Goal: Task Accomplishment & Management: Use online tool/utility

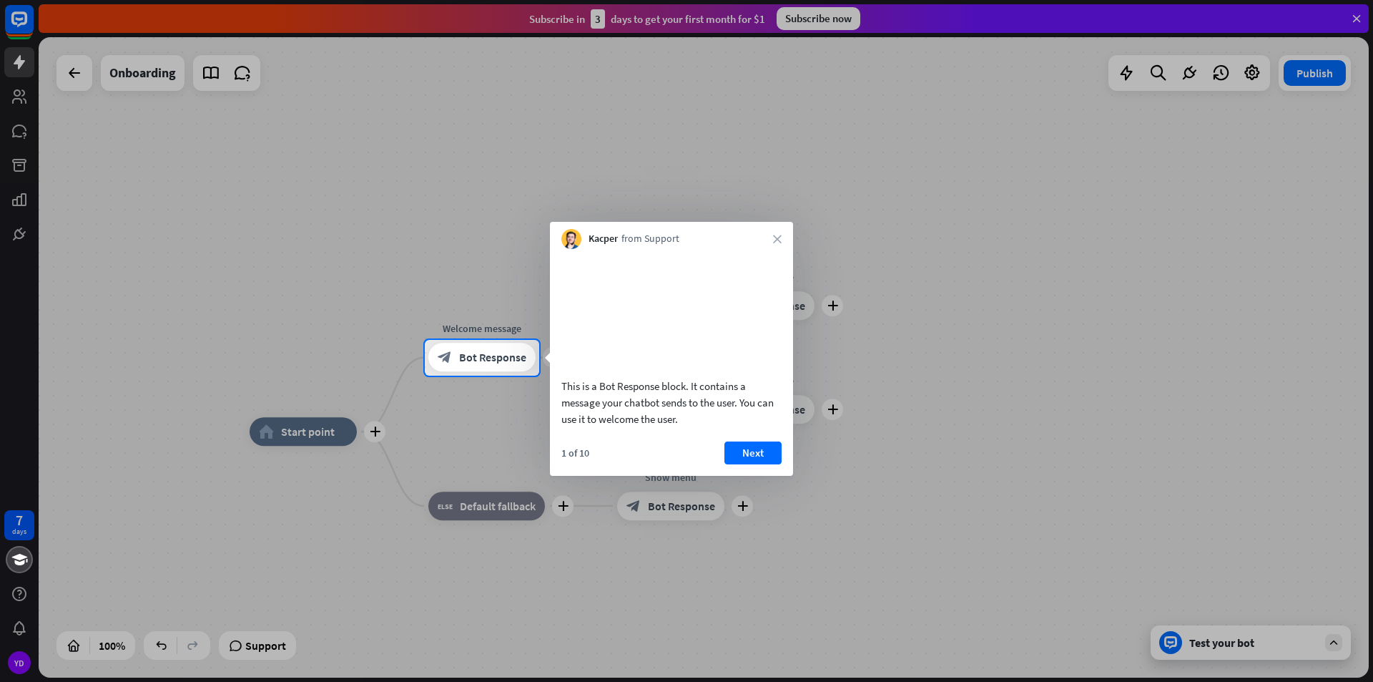
drag, startPoint x: 3, startPoint y: 58, endPoint x: 16, endPoint y: 54, distance: 14.1
click at [4, 57] on div at bounding box center [686, 170] width 1373 height 340
click at [16, 54] on div at bounding box center [686, 170] width 1373 height 340
click at [778, 237] on icon "close" at bounding box center [777, 239] width 9 height 9
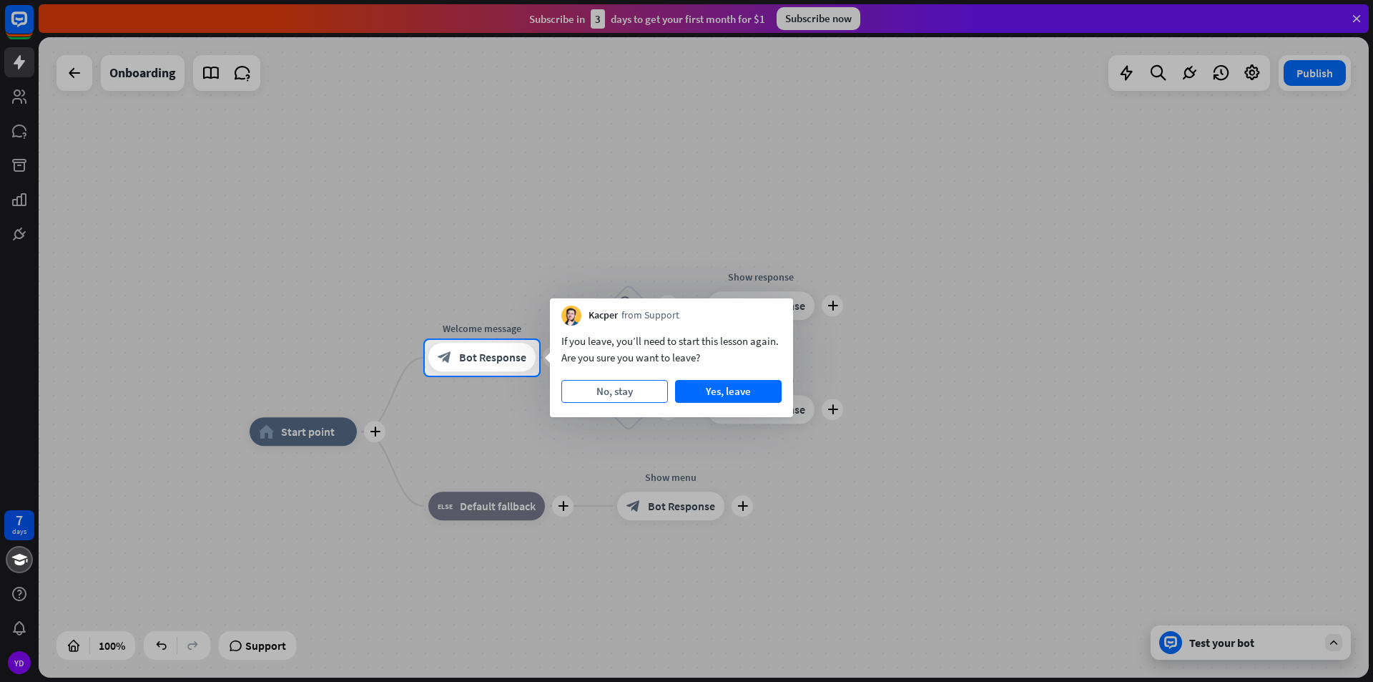
click at [622, 388] on button "No, stay" at bounding box center [614, 391] width 107 height 23
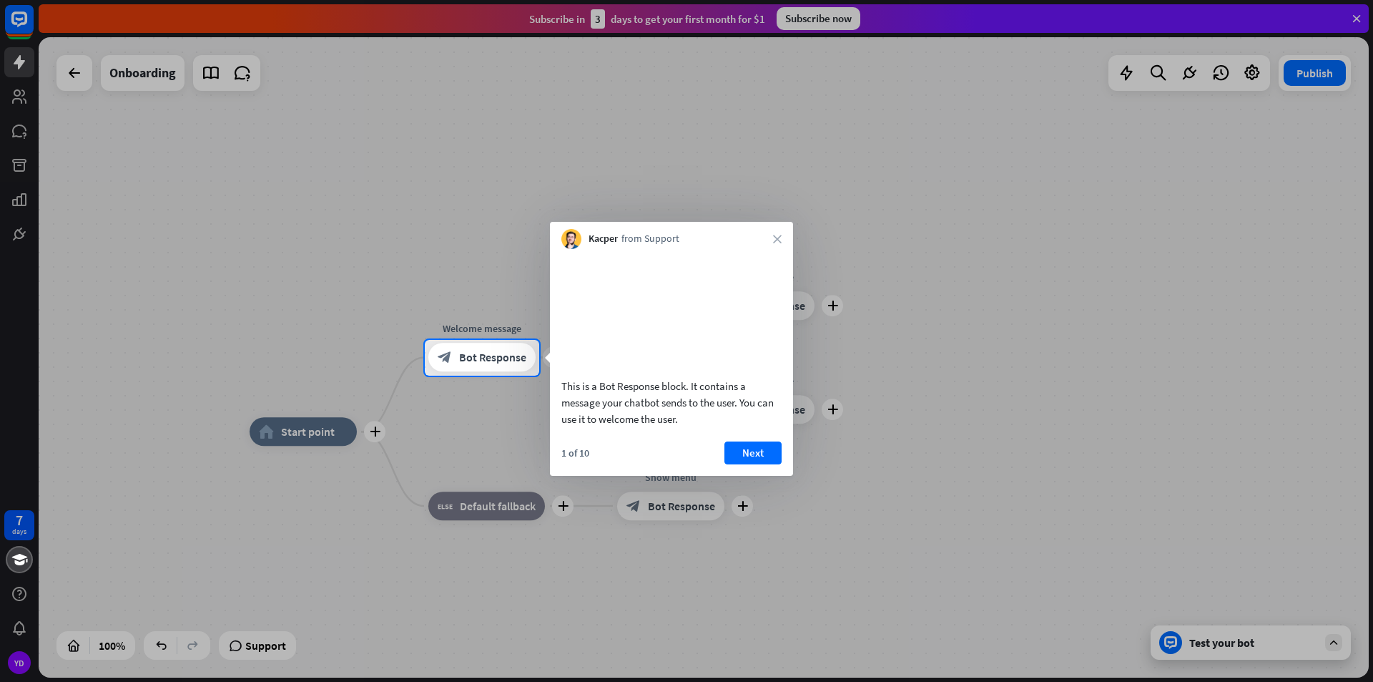
click at [772, 230] on div "Kacper from Support close" at bounding box center [671, 235] width 243 height 27
click at [780, 237] on icon "close" at bounding box center [777, 239] width 9 height 9
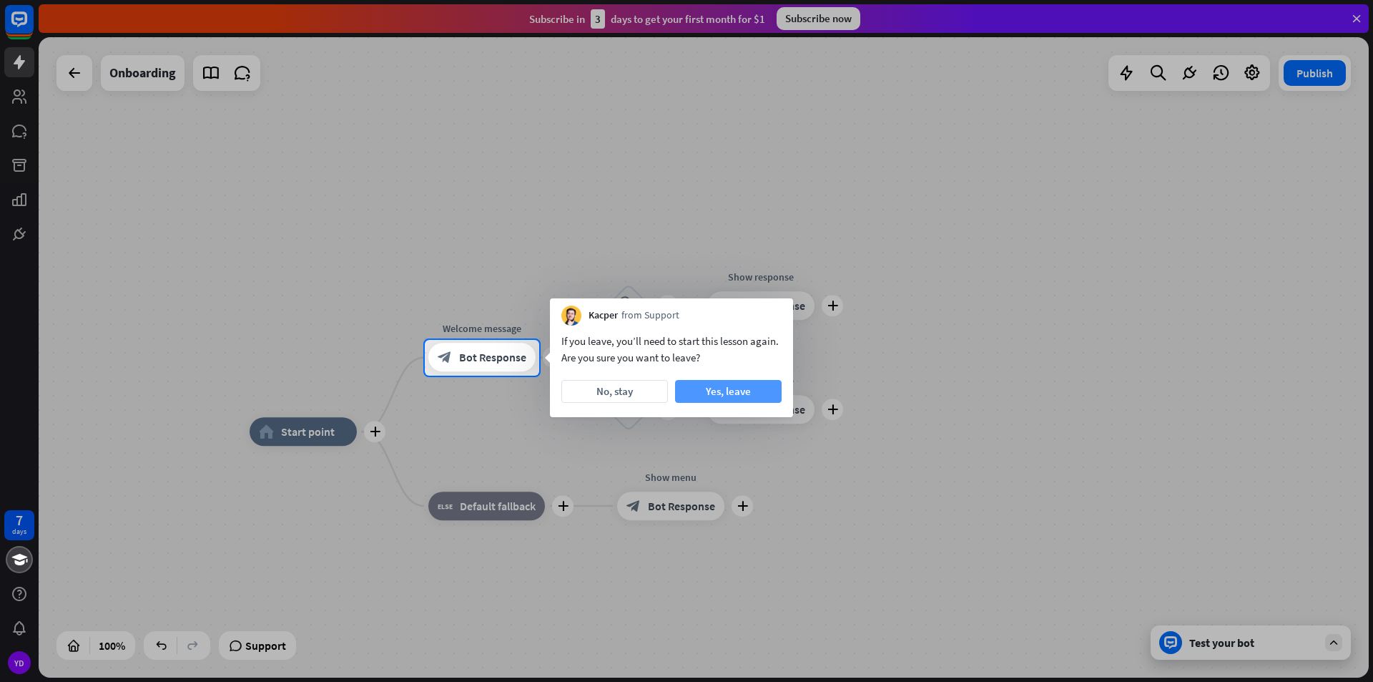
click at [734, 395] on button "Yes, leave" at bounding box center [728, 391] width 107 height 23
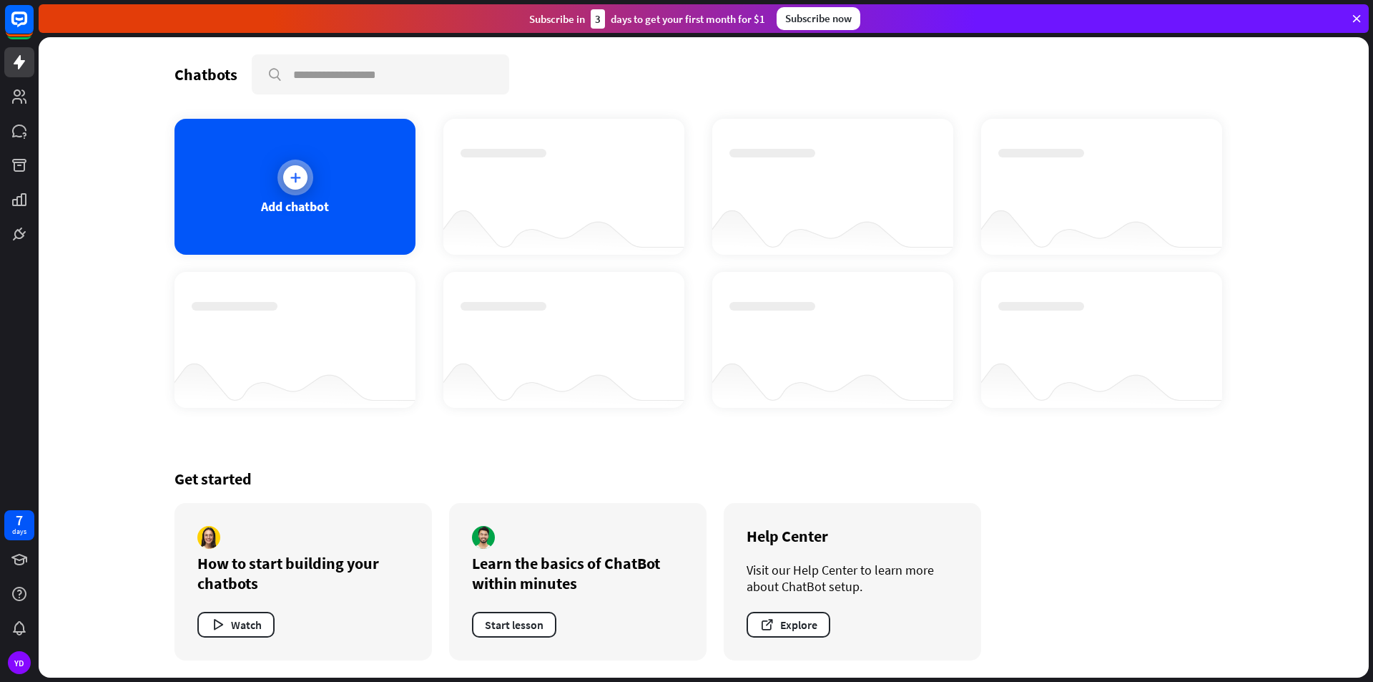
click at [283, 174] on div at bounding box center [295, 177] width 24 height 24
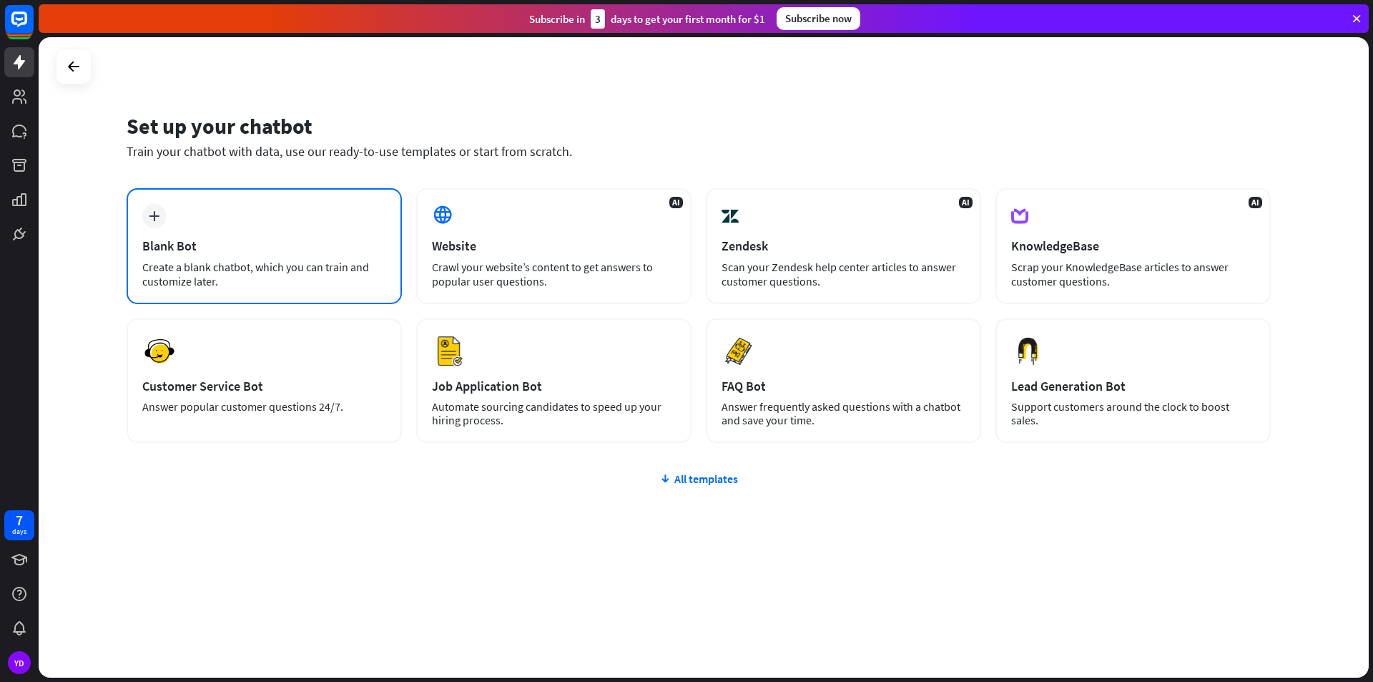
drag, startPoint x: 271, startPoint y: 225, endPoint x: 278, endPoint y: 224, distance: 7.3
click at [278, 224] on div "plus Blank Bot Create a blank chatbot, which you can train and customize later." at bounding box center [264, 246] width 275 height 116
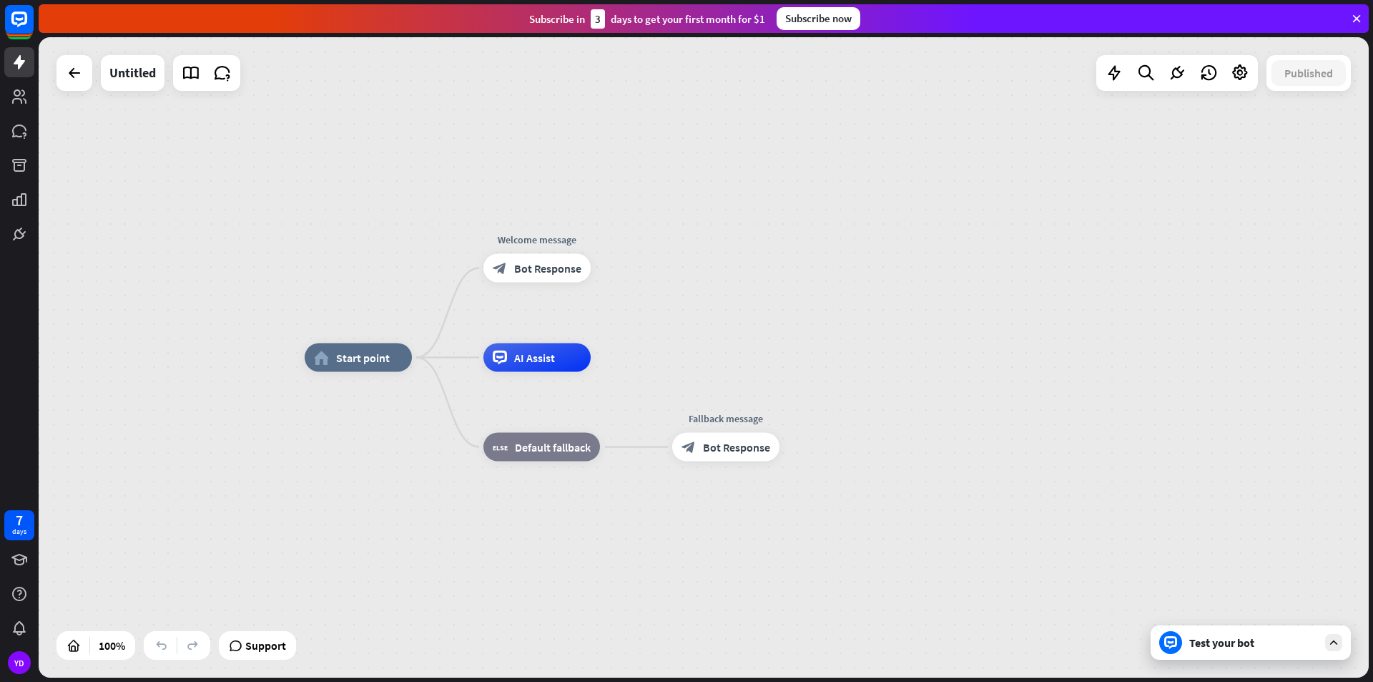
click at [1361, 17] on icon at bounding box center [1356, 18] width 13 height 13
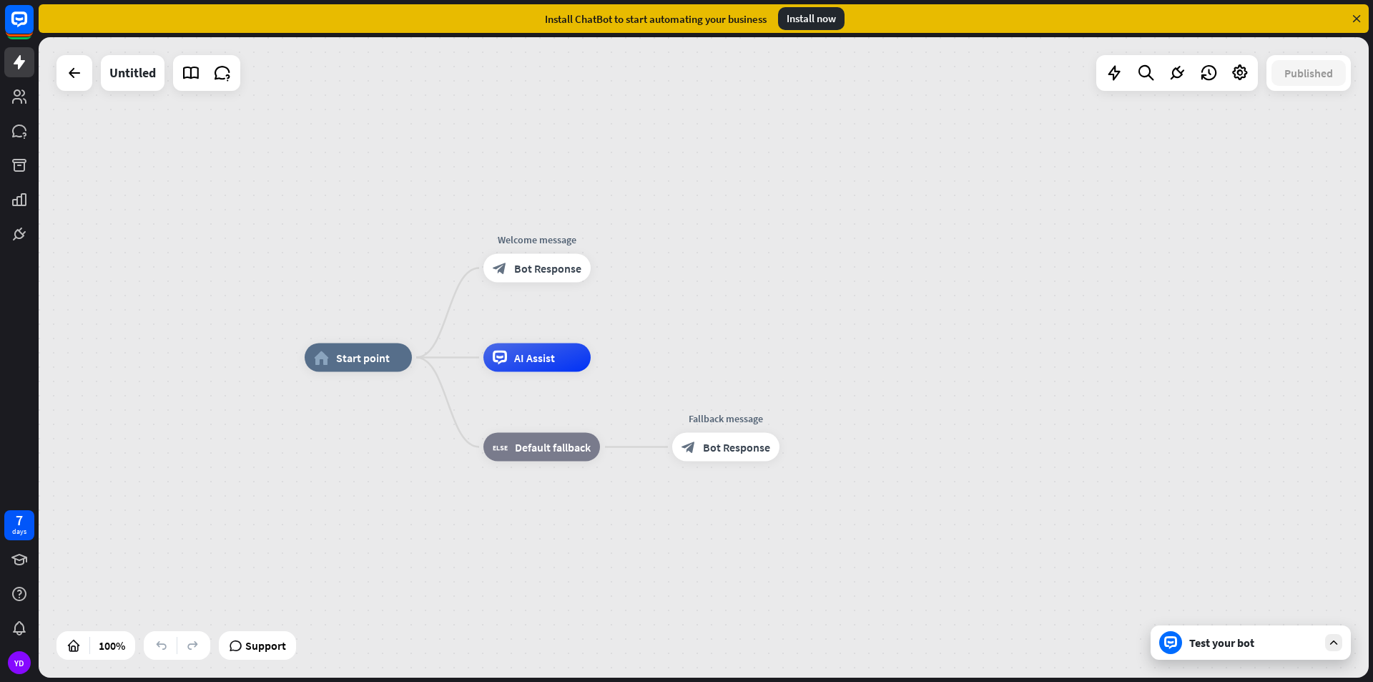
drag, startPoint x: 1361, startPoint y: 17, endPoint x: 684, endPoint y: 171, distance: 694.6
click at [1292, 29] on div "Install ChatBot to start automating your business Install now" at bounding box center [704, 18] width 1330 height 29
click at [15, 667] on div "YD" at bounding box center [19, 662] width 23 height 23
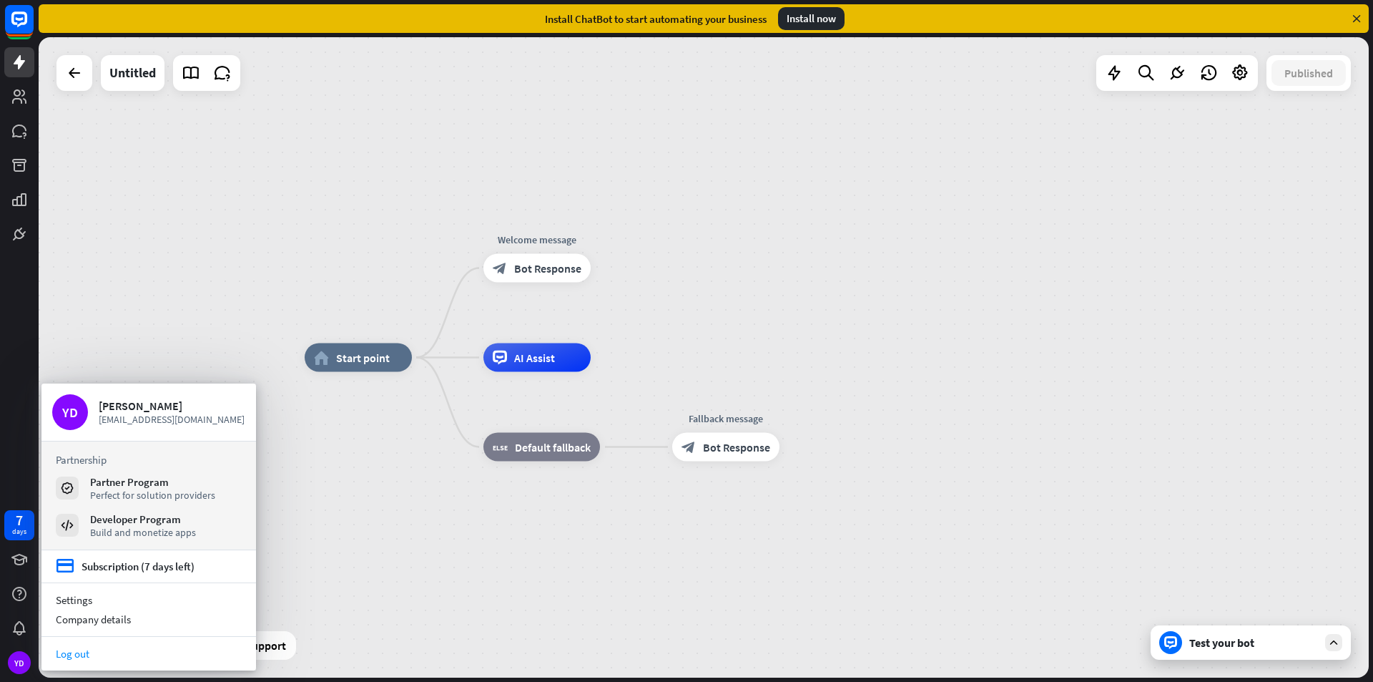
click at [64, 656] on link "Log out" at bounding box center [148, 653] width 215 height 19
